Goal: Navigation & Orientation: Find specific page/section

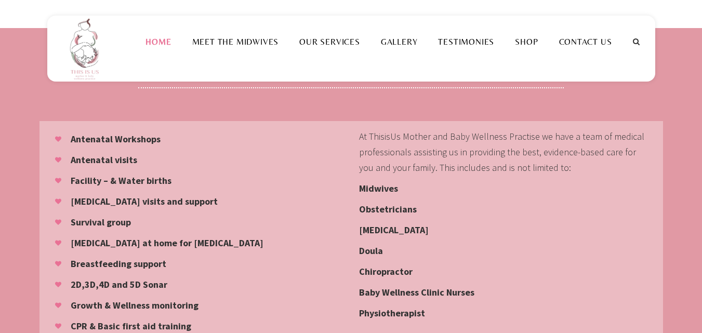
scroll to position [935, 0]
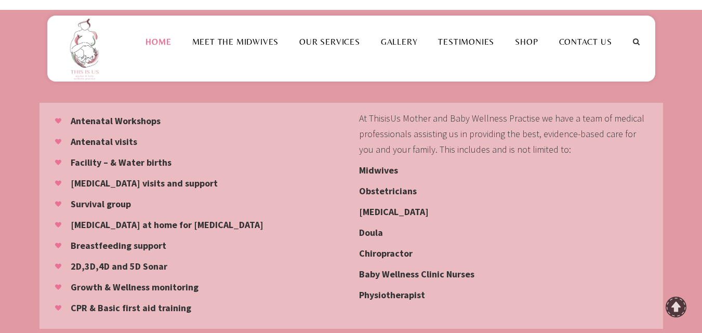
click at [175, 281] on strong "Growth & Wellness monitoring" at bounding box center [135, 287] width 128 height 12
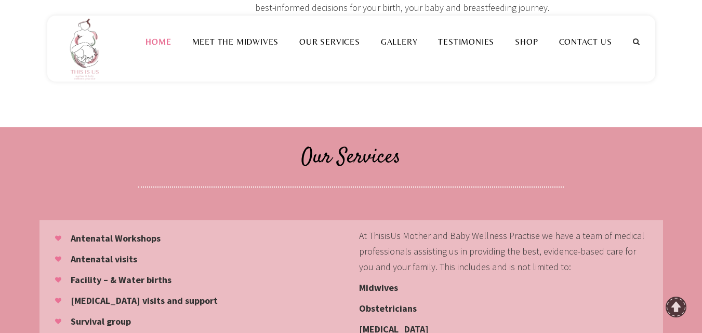
scroll to position [779, 0]
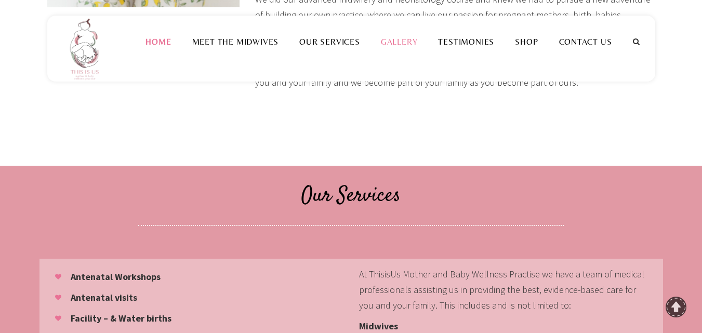
click at [411, 50] on li "Gallery" at bounding box center [399, 42] width 58 height 52
click at [411, 45] on link "Gallery" at bounding box center [399, 42] width 58 height 10
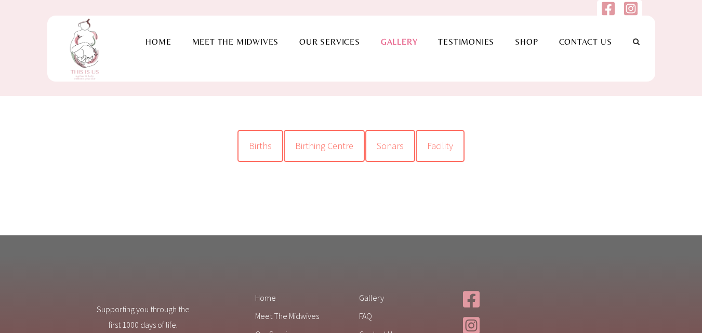
click at [258, 148] on span "Births" at bounding box center [260, 146] width 23 height 12
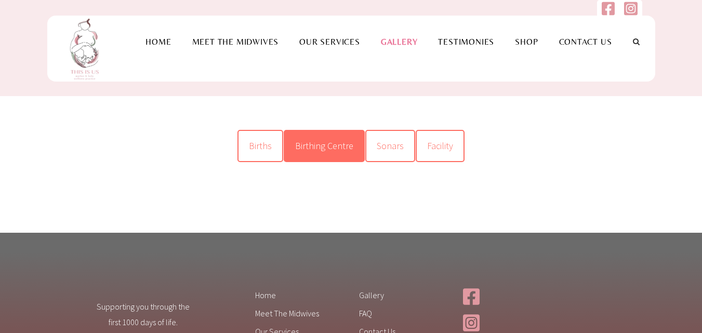
click at [315, 145] on span "Birthing Centre" at bounding box center [324, 146] width 58 height 12
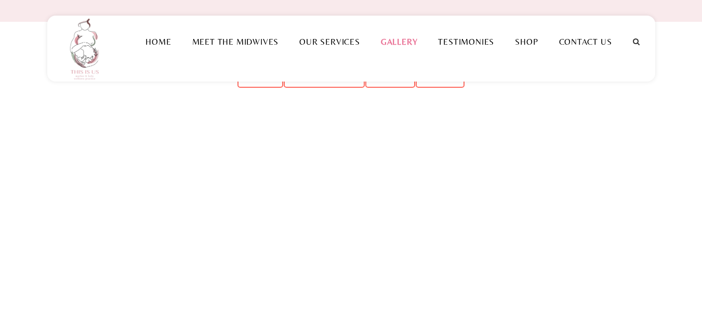
scroll to position [52, 0]
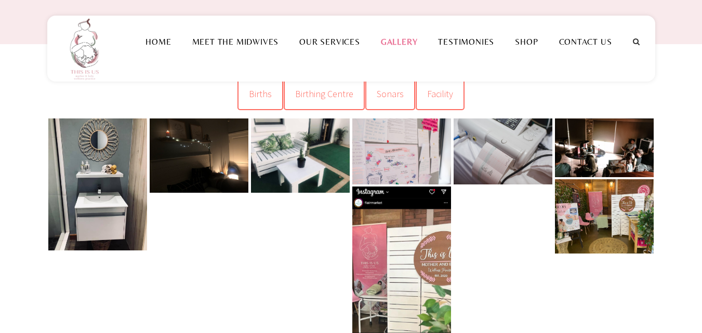
click at [618, 142] on link at bounding box center [604, 147] width 99 height 59
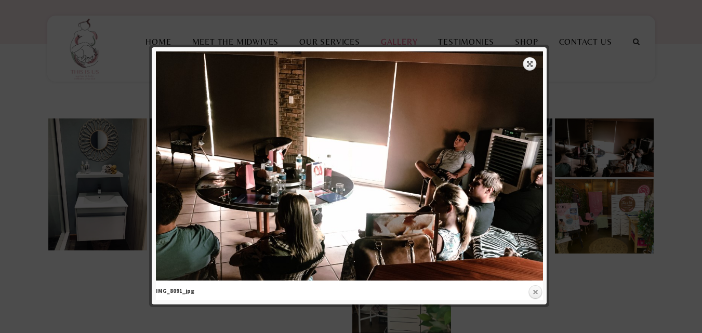
click at [533, 291] on link "Close" at bounding box center [535, 293] width 16 height 16
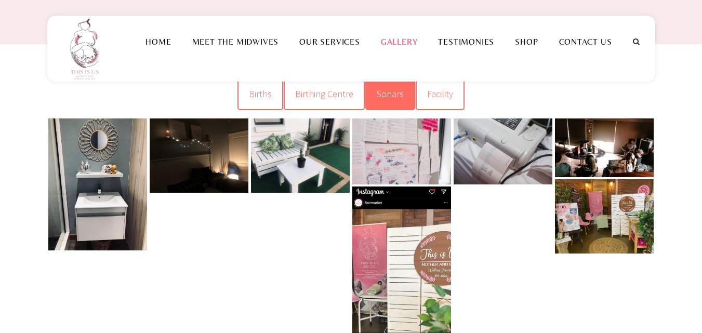
click at [408, 103] on link "Sonars" at bounding box center [390, 94] width 50 height 32
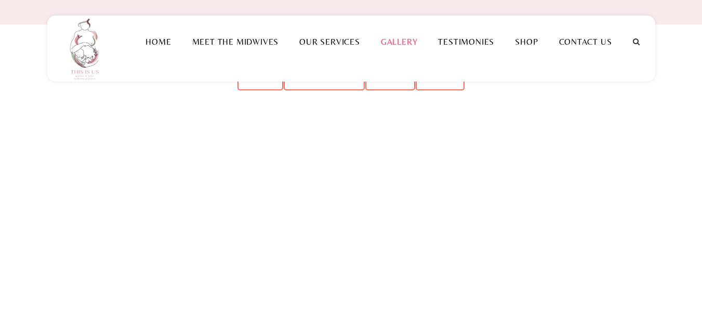
scroll to position [52, 0]
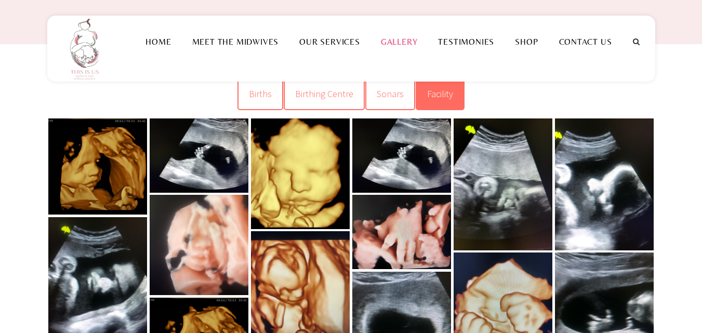
click at [459, 95] on link "Facility" at bounding box center [440, 94] width 49 height 32
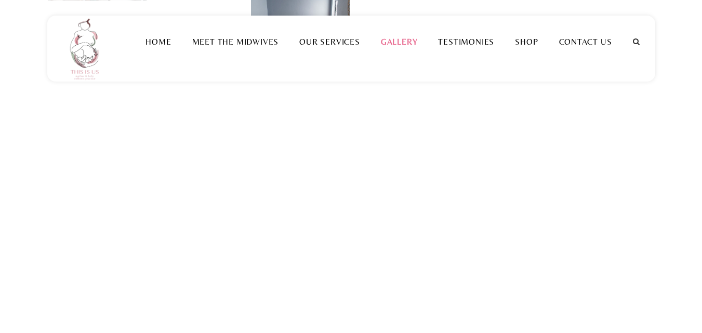
scroll to position [364, 0]
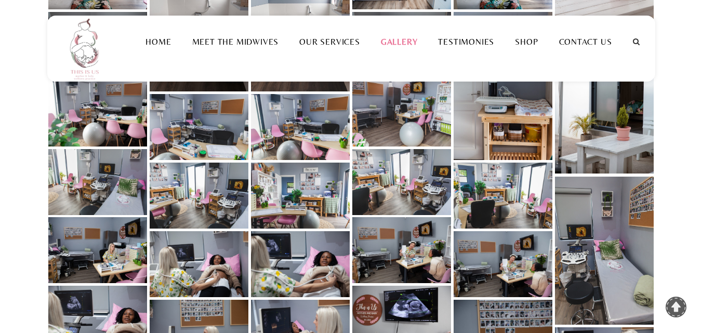
click at [407, 247] on link at bounding box center [401, 250] width 99 height 66
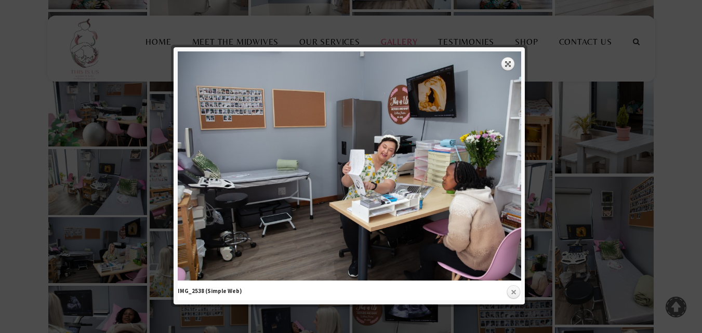
click at [512, 290] on link "Close" at bounding box center [513, 293] width 16 height 16
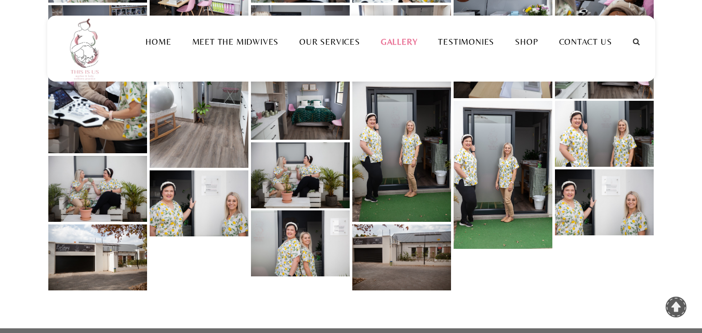
scroll to position [987, 0]
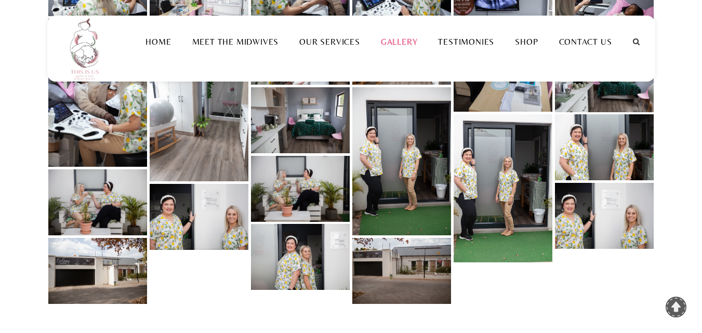
click at [289, 249] on link at bounding box center [300, 257] width 99 height 66
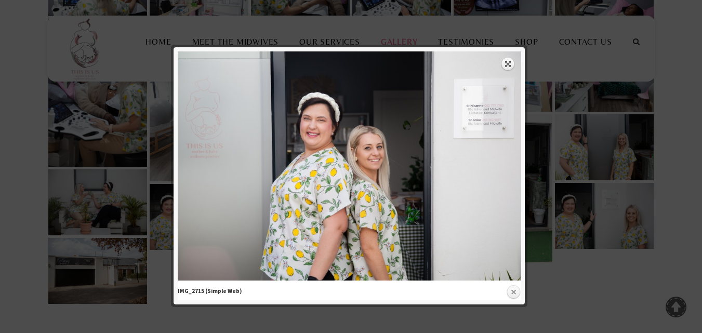
click at [512, 290] on link "Close" at bounding box center [513, 293] width 16 height 16
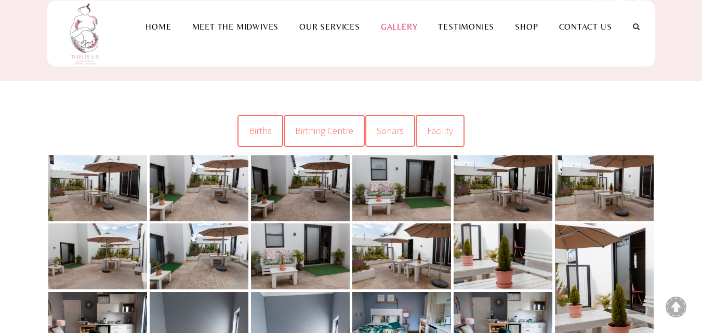
scroll to position [0, 0]
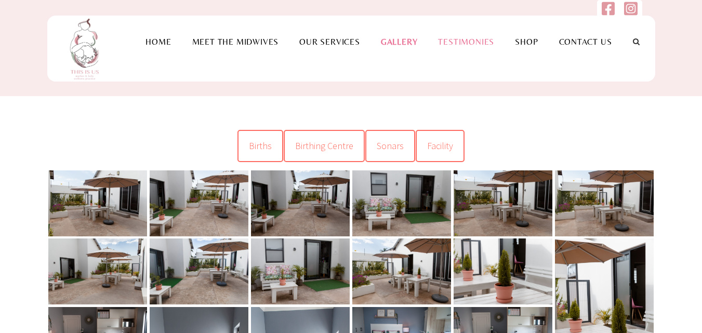
click at [490, 43] on link "Testimonies" at bounding box center [465, 42] width 77 height 10
